Goal: Communication & Community: Answer question/provide support

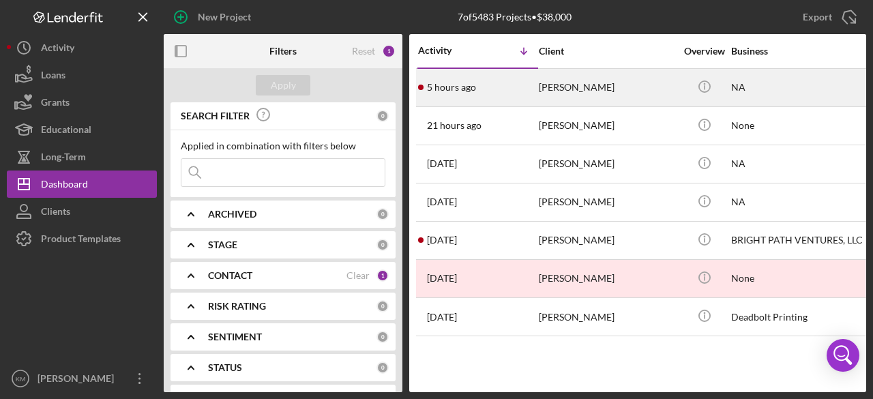
click at [576, 84] on div "[PERSON_NAME]" at bounding box center [607, 88] width 136 height 36
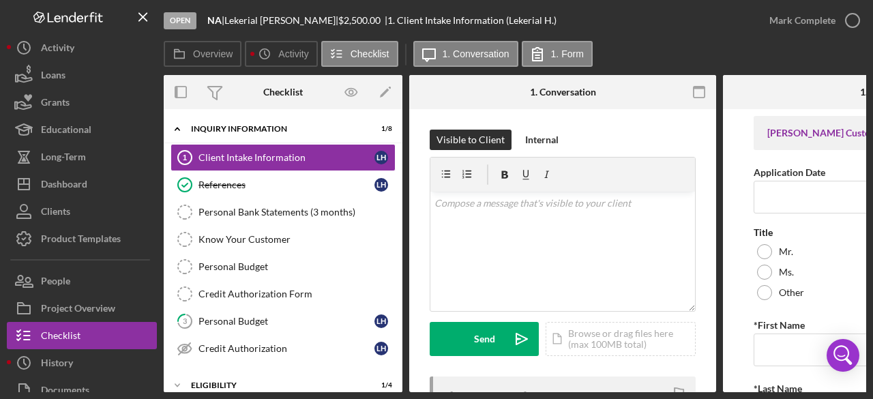
drag, startPoint x: 292, startPoint y: 17, endPoint x: 228, endPoint y: 19, distance: 64.1
click at [228, 19] on div "NA | [PERSON_NAME] | $2,500.00 | 1. Client Intake Information (Lekerial H.)" at bounding box center [381, 20] width 349 height 11
copy div "[PERSON_NAME]"
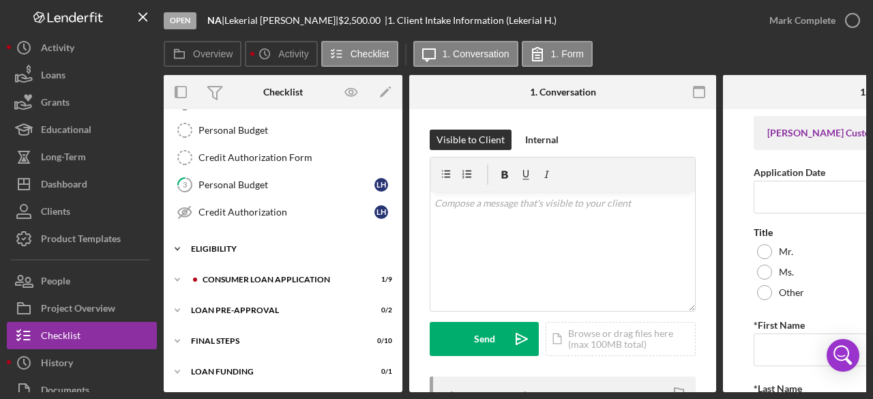
click at [172, 245] on icon "Icon/Expander" at bounding box center [177, 248] width 27 height 27
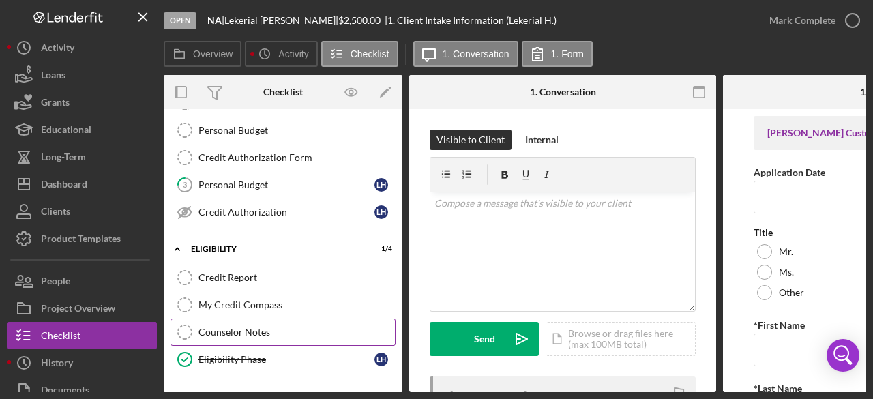
scroll to position [205, 0]
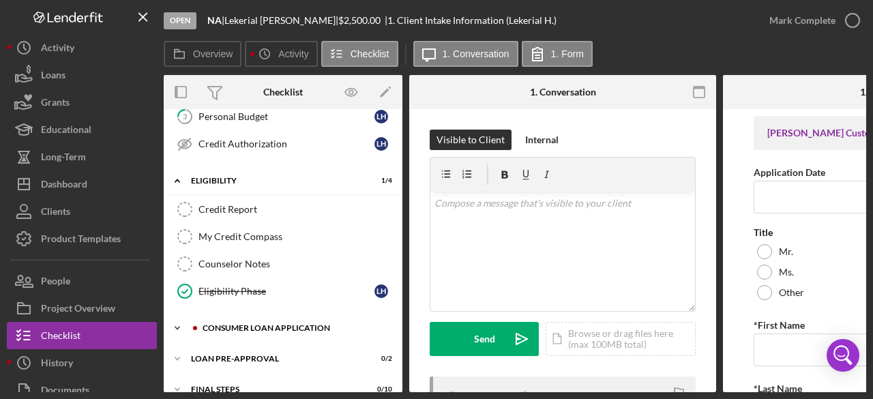
click at [181, 321] on icon "Icon/Expander" at bounding box center [177, 327] width 27 height 27
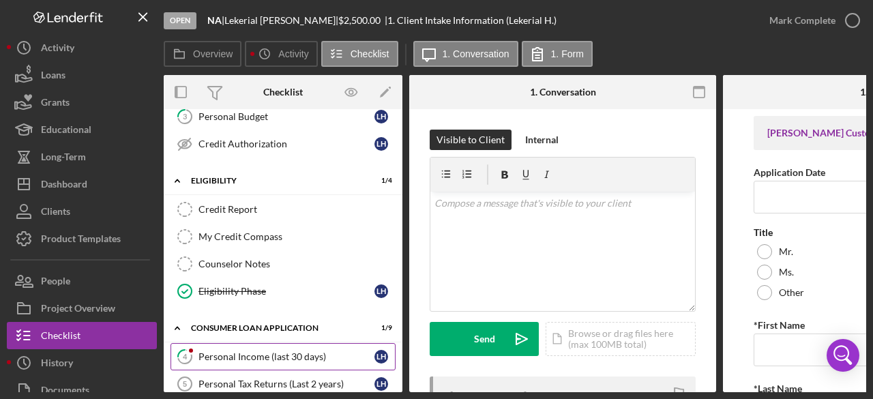
scroll to position [273, 0]
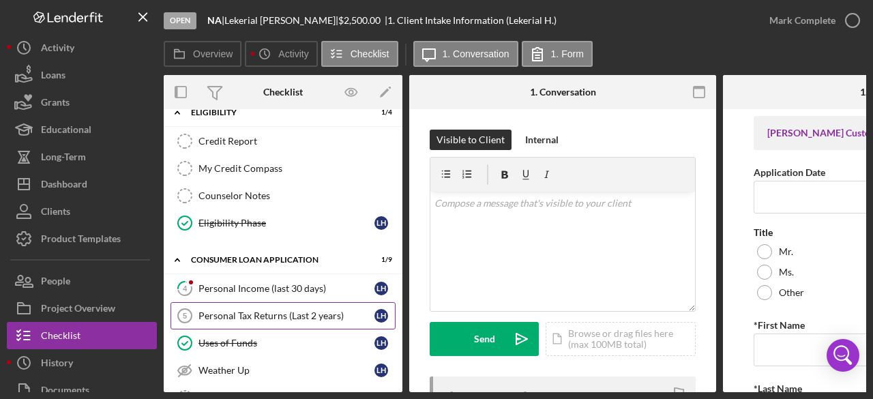
click at [254, 310] on div "Personal Tax Returns (Last 2 years)" at bounding box center [286, 315] width 176 height 11
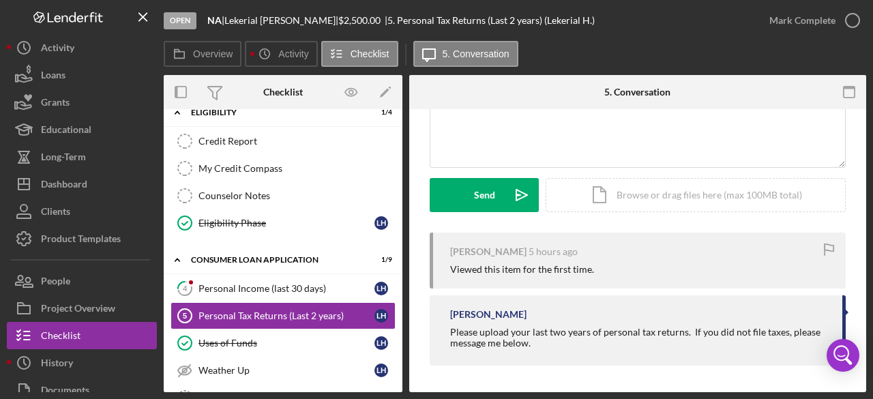
scroll to position [8, 0]
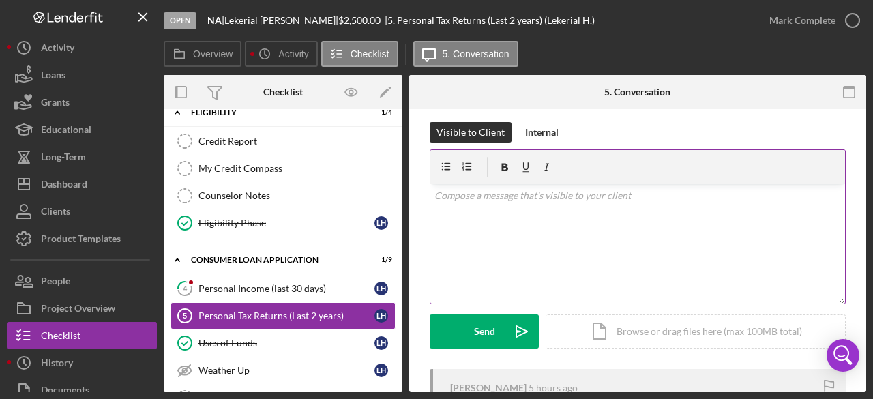
click at [458, 207] on div "v Color teal Color pink Remove color Add row above Add row below Add column bef…" at bounding box center [637, 243] width 415 height 119
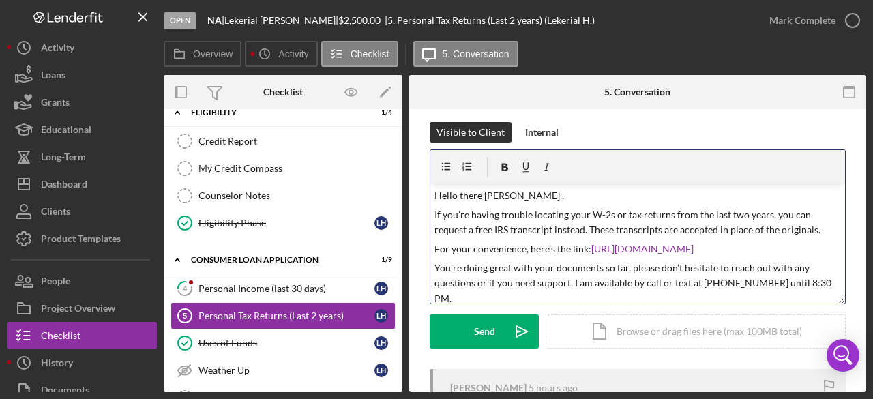
scroll to position [27, 0]
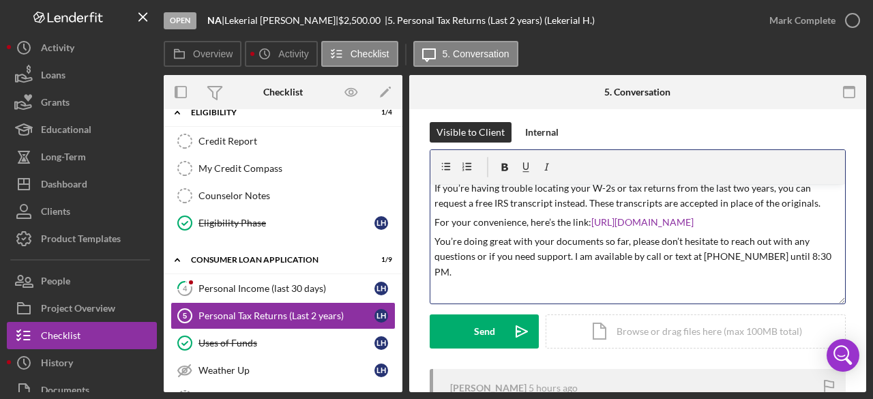
click at [815, 205] on p "If you’re having trouble locating your W-2s or tax returns from the last two ye…" at bounding box center [637, 196] width 407 height 31
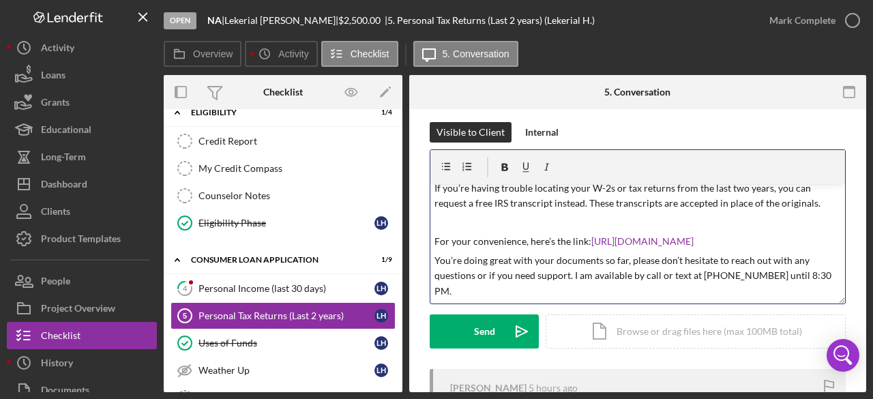
click at [792, 240] on p "For your convenience, here’s the link: [URL][DOMAIN_NAME]" at bounding box center [637, 241] width 407 height 15
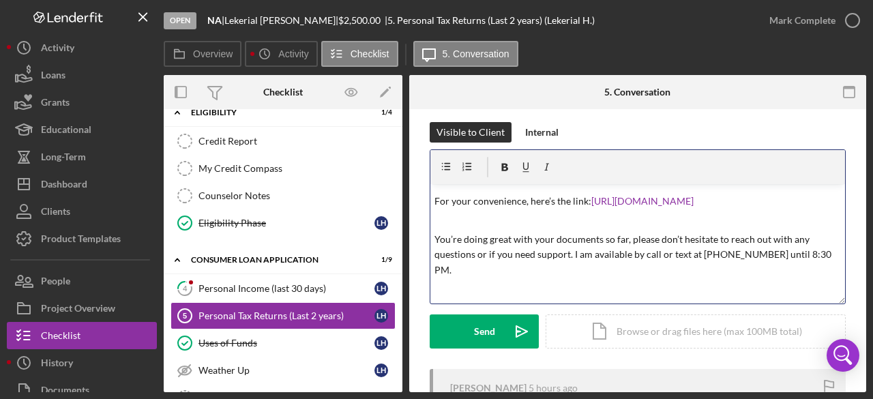
scroll to position [0, 0]
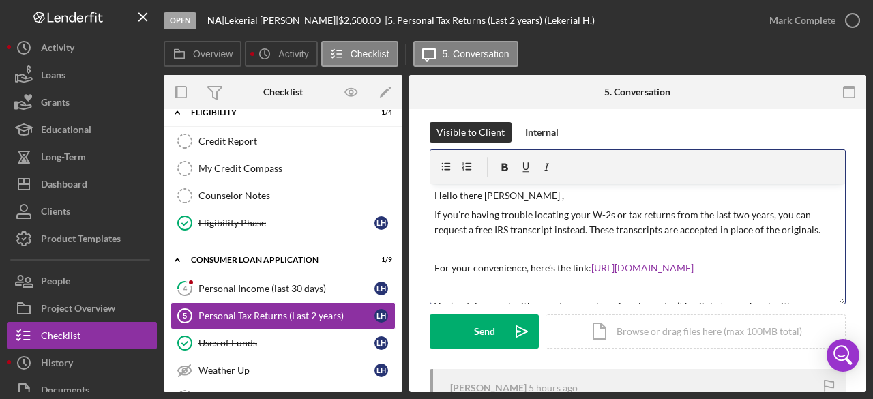
click at [533, 194] on p "Hello there [PERSON_NAME] ," at bounding box center [637, 195] width 407 height 15
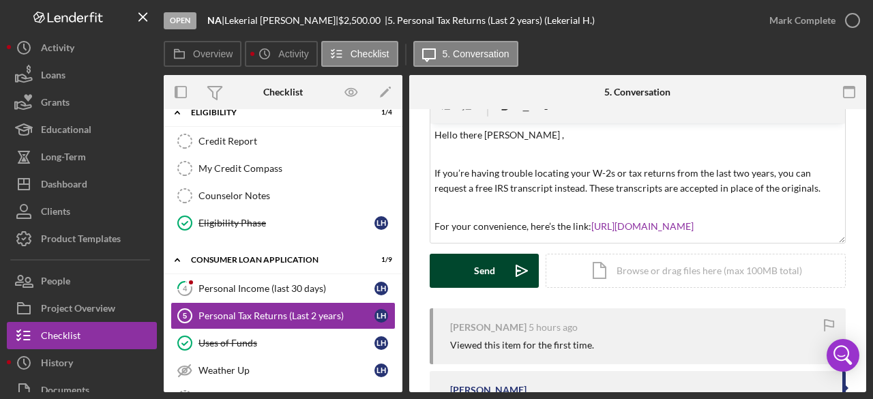
click at [520, 265] on icon "Icon/icon-invite-send" at bounding box center [522, 271] width 34 height 34
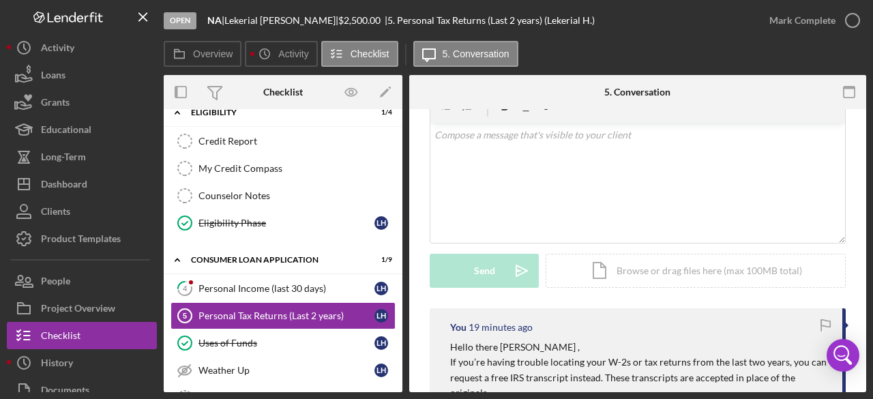
scroll to position [205, 0]
